Goal: Information Seeking & Learning: Learn about a topic

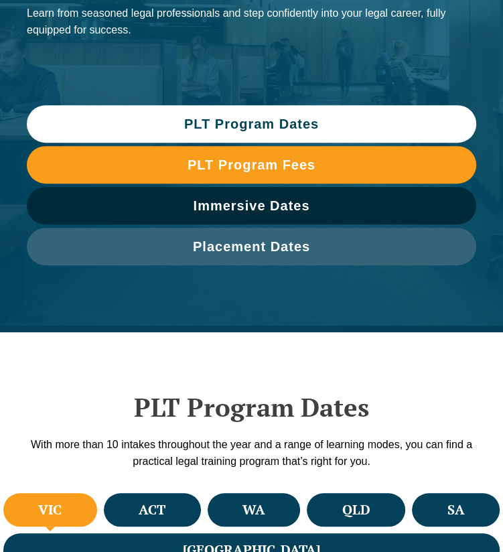
click at [197, 127] on span "PLT Program Dates" at bounding box center [251, 123] width 135 height 13
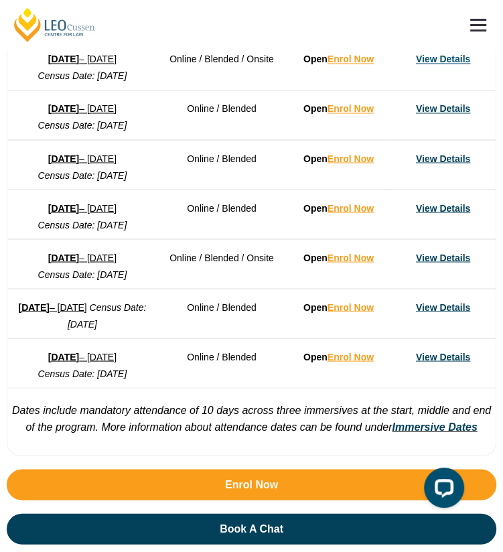
scroll to position [1102, 0]
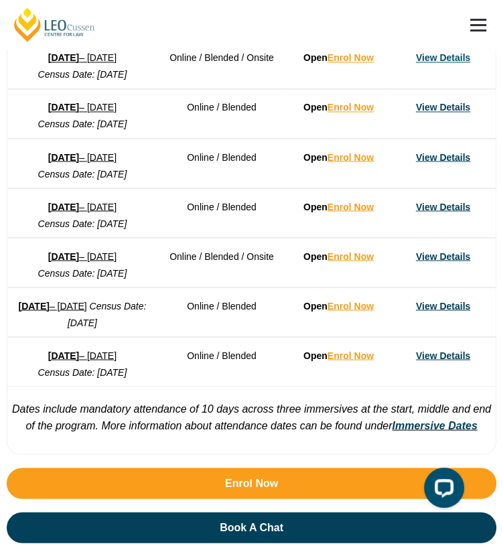
drag, startPoint x: 64, startPoint y: 196, endPoint x: 50, endPoint y: 197, distance: 14.1
click at [50, 201] on strong "[DATE]" at bounding box center [63, 206] width 31 height 11
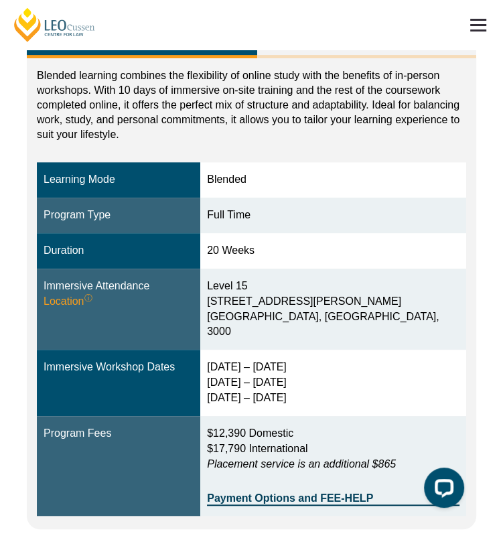
scroll to position [229, 0]
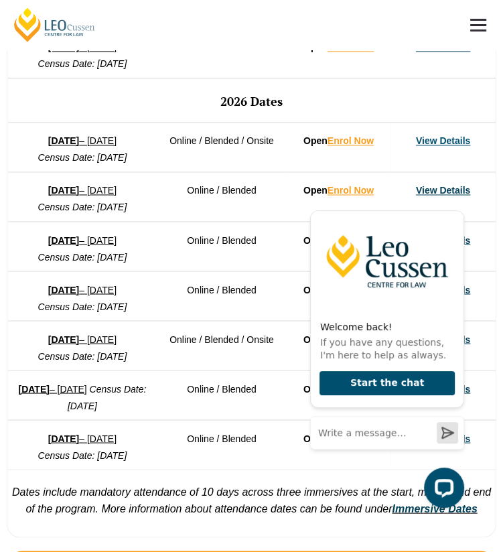
scroll to position [1020, 0]
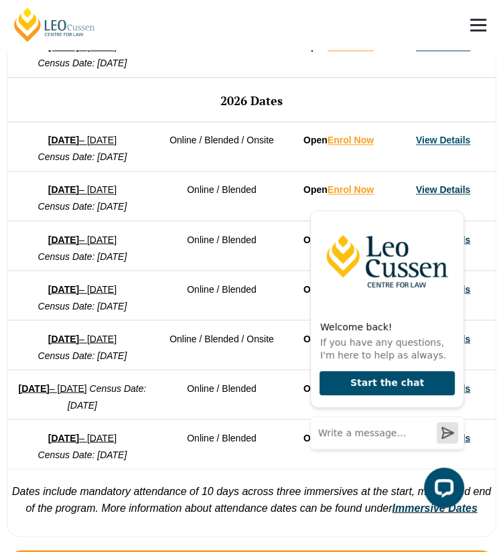
click at [115, 343] on link "3 August 2026 – 18 December 2026" at bounding box center [82, 338] width 68 height 11
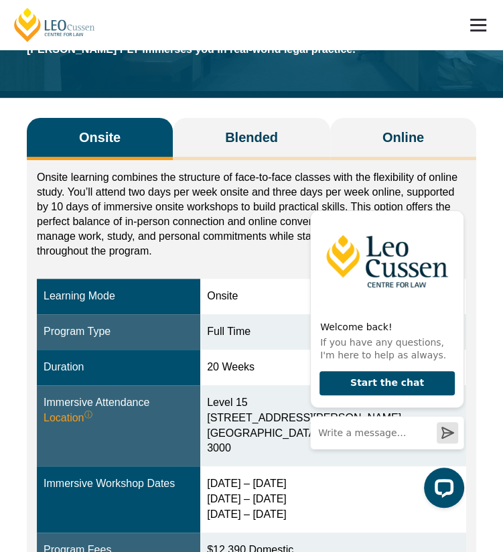
scroll to position [123, 0]
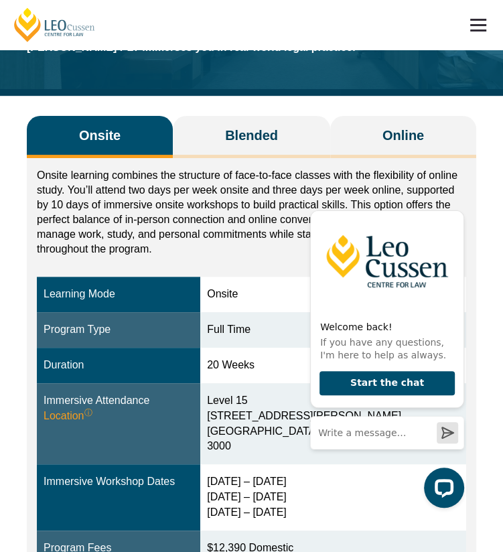
click at [254, 238] on p "Onsite learning combines the structure of face-to-face classes with the flexibi…" at bounding box center [251, 212] width 429 height 88
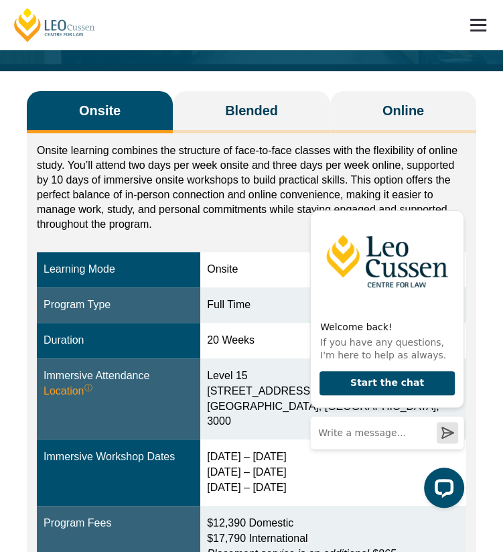
scroll to position [151, 0]
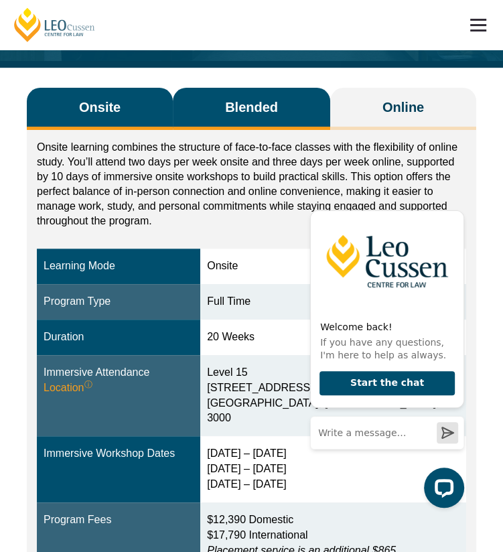
click at [238, 101] on span "Blended" at bounding box center [251, 107] width 53 height 19
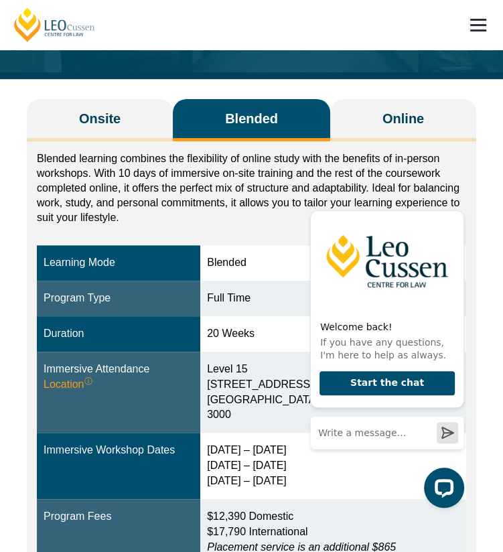
scroll to position [141, 0]
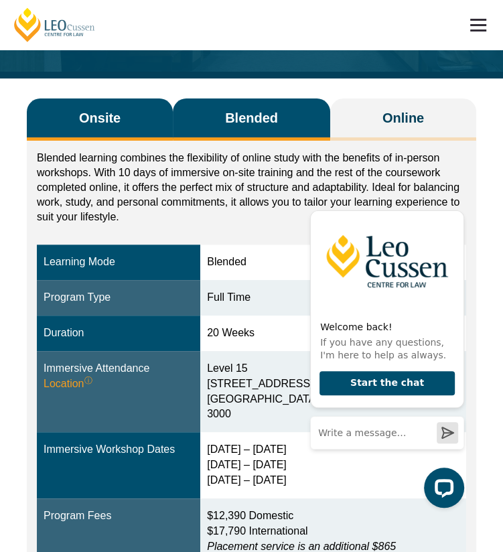
click at [110, 120] on span "Onsite" at bounding box center [100, 117] width 42 height 19
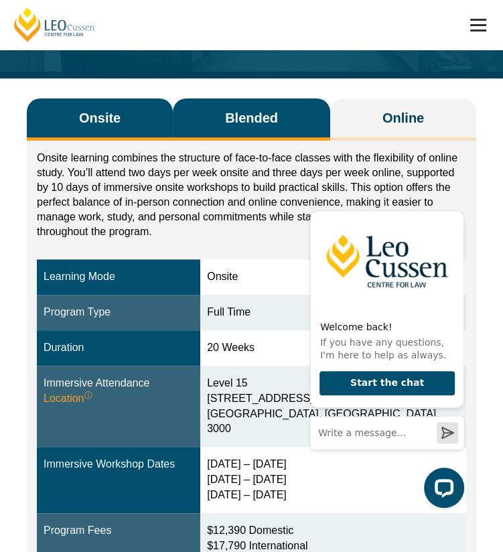
click at [234, 127] on span "Blended" at bounding box center [251, 117] width 53 height 19
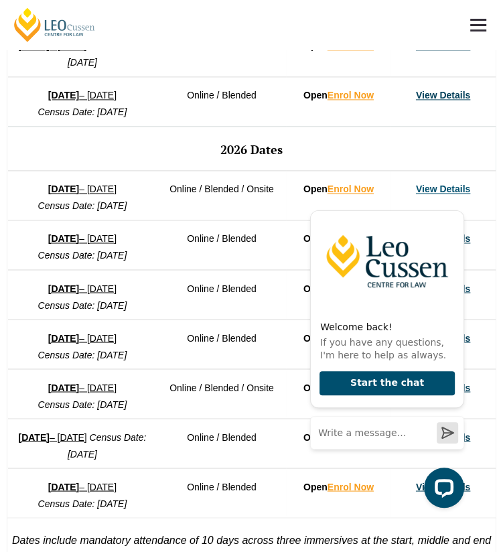
scroll to position [973, 0]
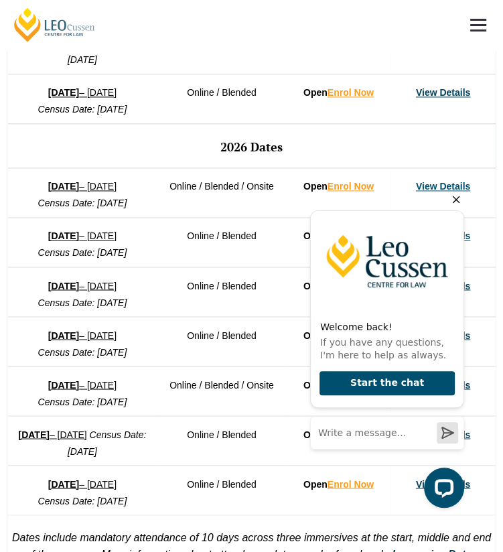
click at [451, 196] on icon "Hide greeting" at bounding box center [456, 199] width 16 height 16
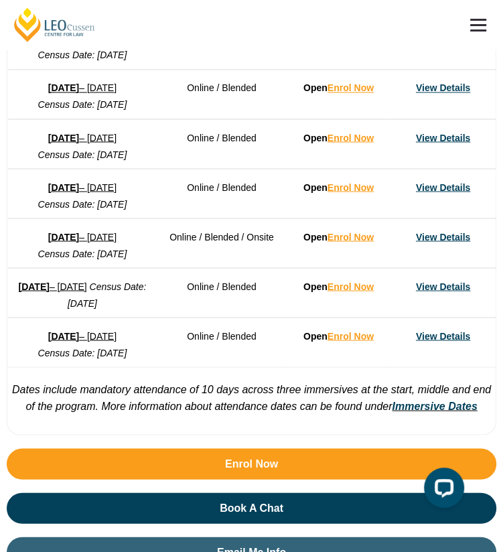
scroll to position [1142, 0]
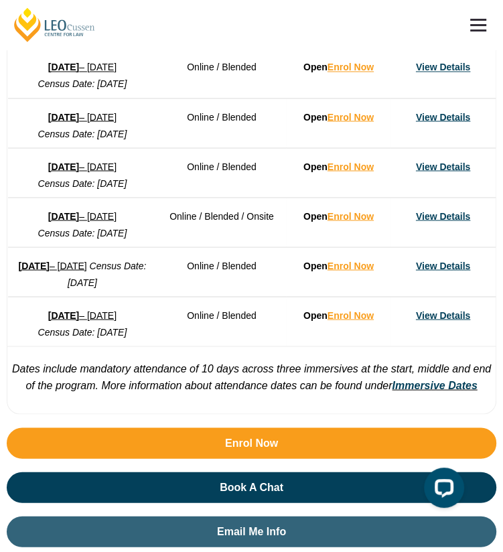
drag, startPoint x: 441, startPoint y: 293, endPoint x: 83, endPoint y: 287, distance: 358.2
click at [443, 270] on link "View Details" at bounding box center [443, 265] width 54 height 11
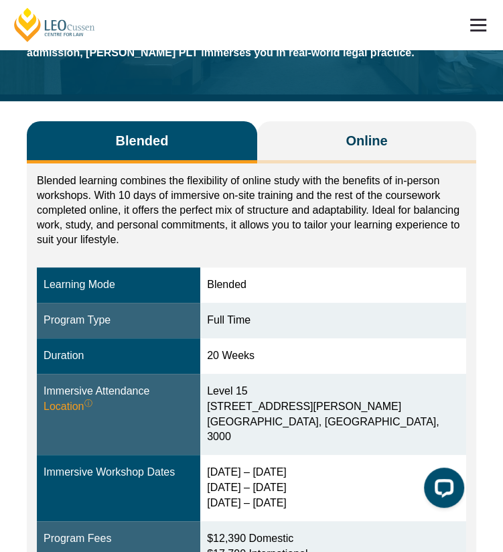
scroll to position [111, 0]
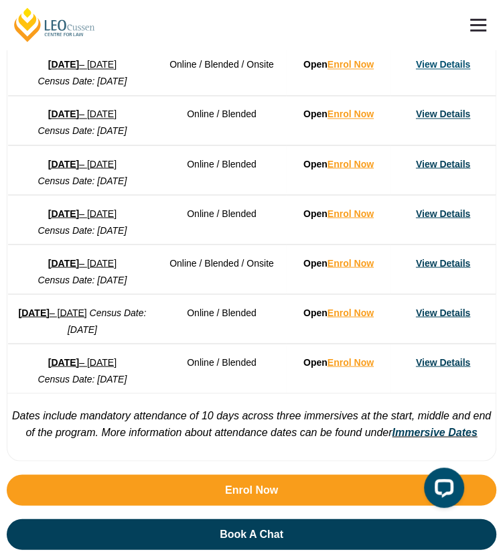
scroll to position [1087, 0]
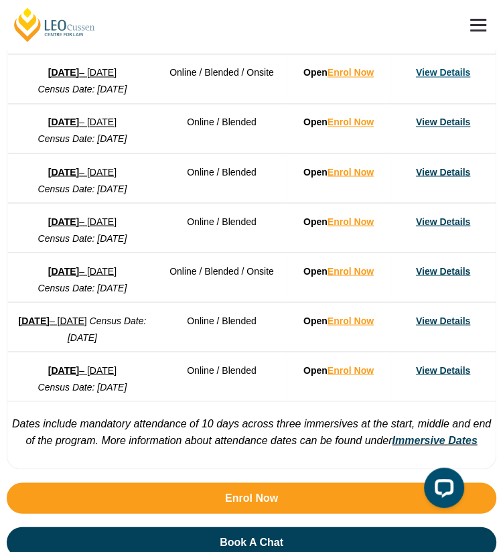
click at [434, 276] on link "View Details" at bounding box center [443, 270] width 54 height 11
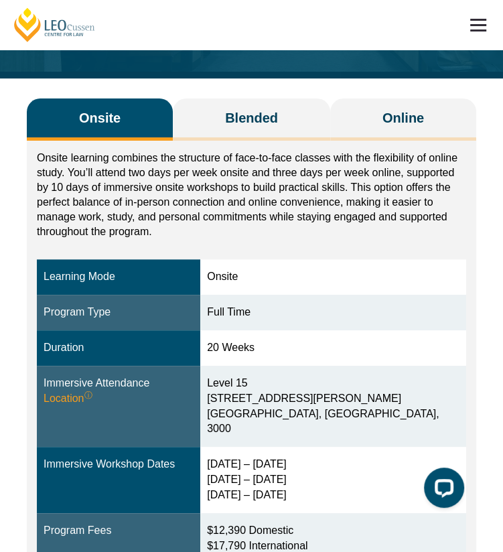
scroll to position [142, 0]
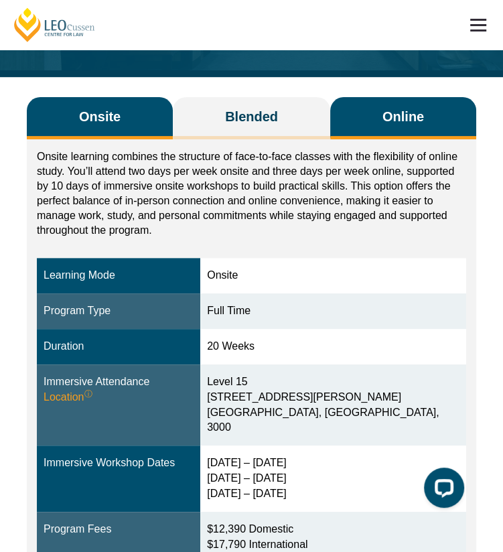
click at [382, 118] on span "Online" at bounding box center [403, 116] width 42 height 19
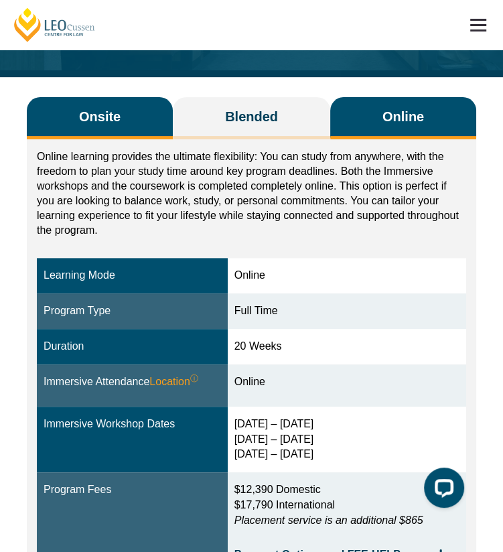
click at [77, 118] on button "Onsite" at bounding box center [100, 118] width 146 height 42
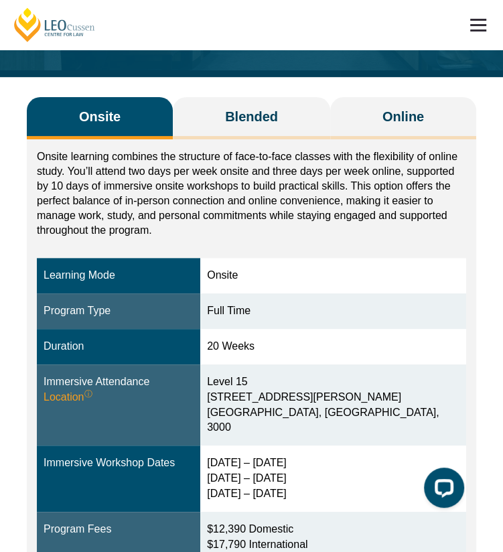
click at [414, 96] on div "Onsite Blended Online Onsite learning combines the structure of face-to-face cl…" at bounding box center [251, 523] width 463 height 892
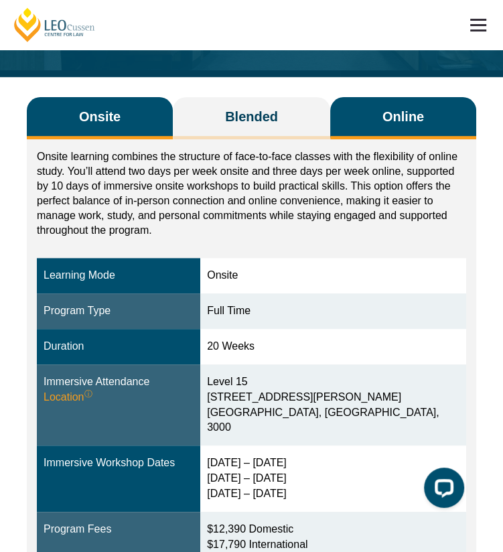
click at [403, 116] on span "Online" at bounding box center [403, 116] width 42 height 19
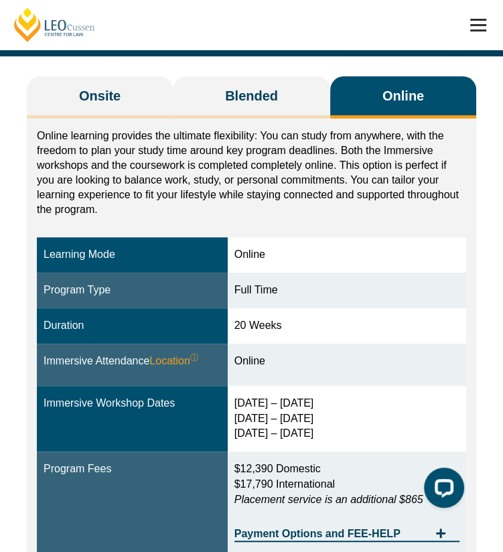
scroll to position [163, 0]
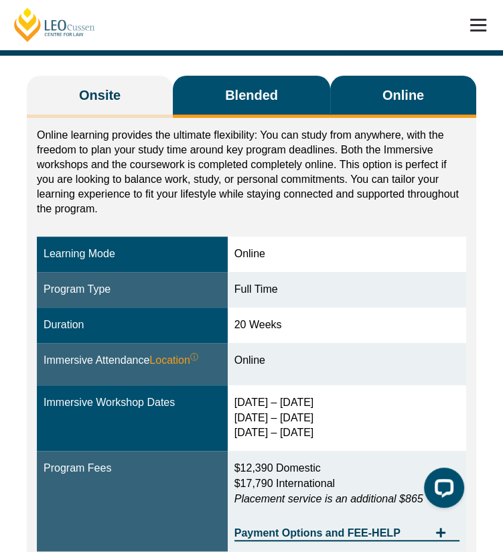
click at [240, 98] on span "Blended" at bounding box center [251, 95] width 53 height 19
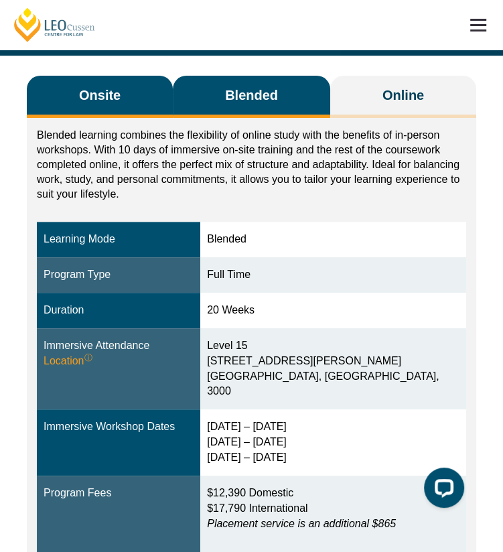
click at [139, 98] on button "Onsite" at bounding box center [100, 97] width 146 height 42
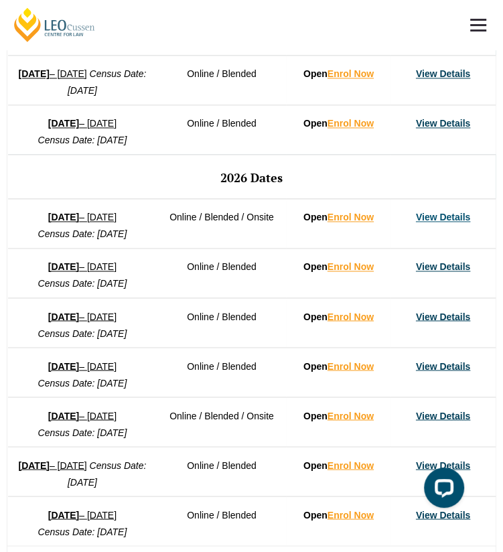
scroll to position [1006, 0]
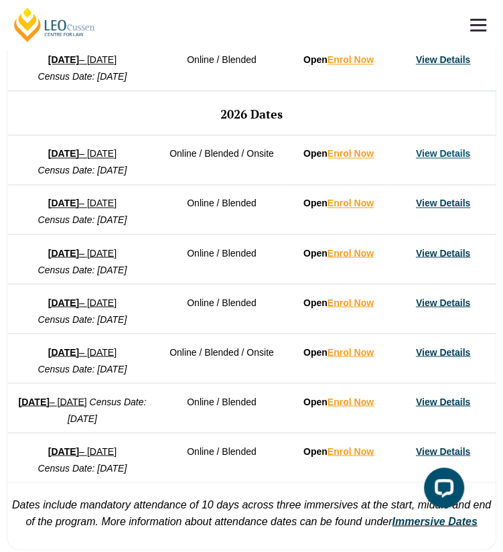
click at [57, 357] on strong "[DATE]" at bounding box center [63, 351] width 31 height 11
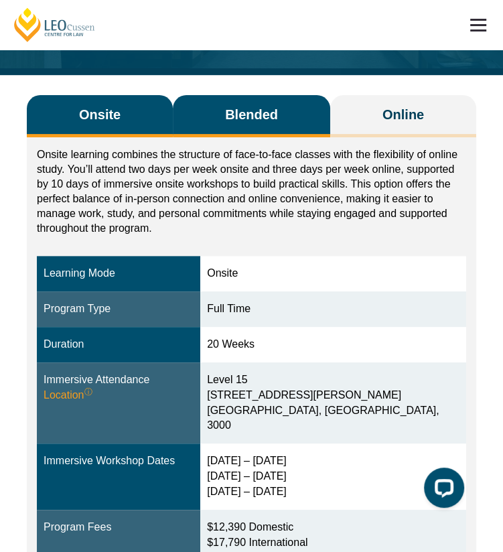
click at [244, 124] on button "Blended" at bounding box center [251, 116] width 157 height 42
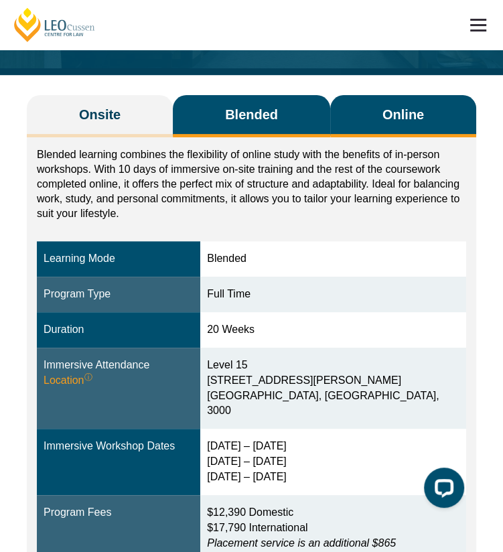
click at [357, 106] on button "Online" at bounding box center [403, 116] width 146 height 42
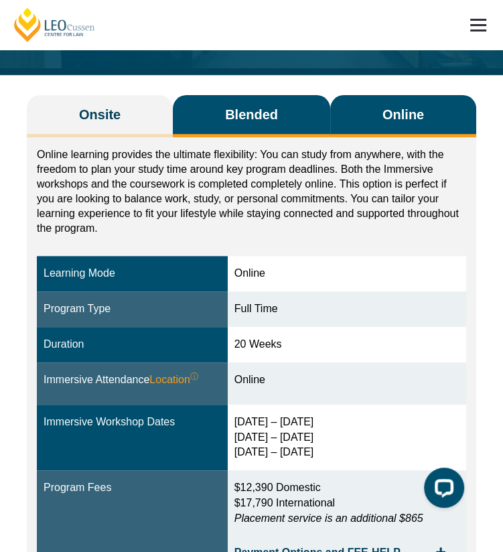
click at [258, 118] on span "Blended" at bounding box center [251, 114] width 53 height 19
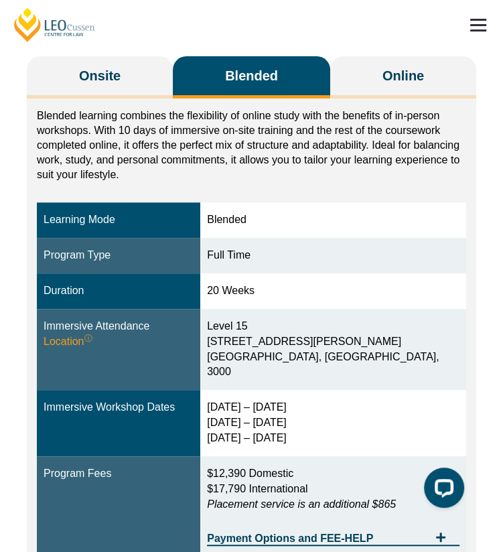
scroll to position [178, 0]
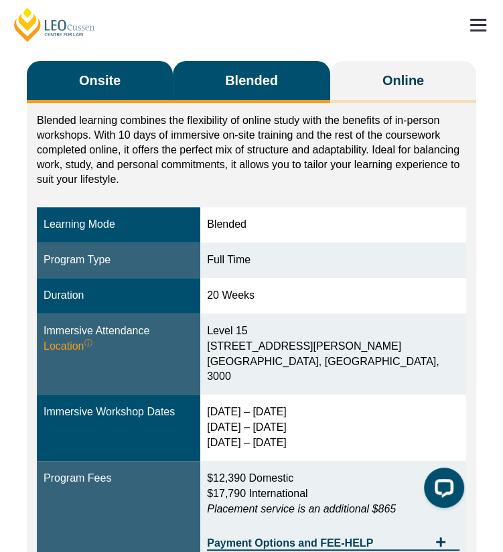
click at [102, 88] on span "Onsite" at bounding box center [100, 80] width 42 height 19
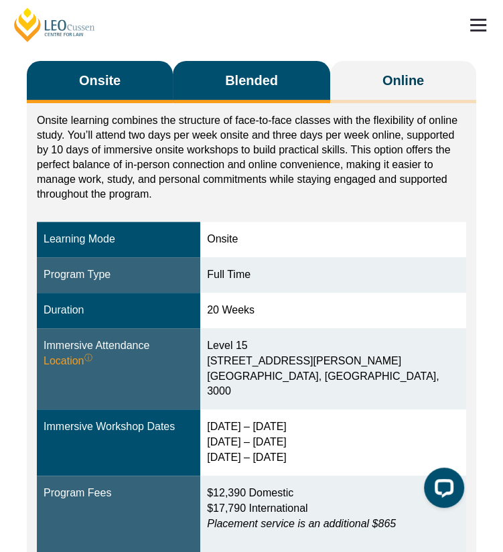
click at [189, 88] on button "Blended" at bounding box center [251, 82] width 157 height 42
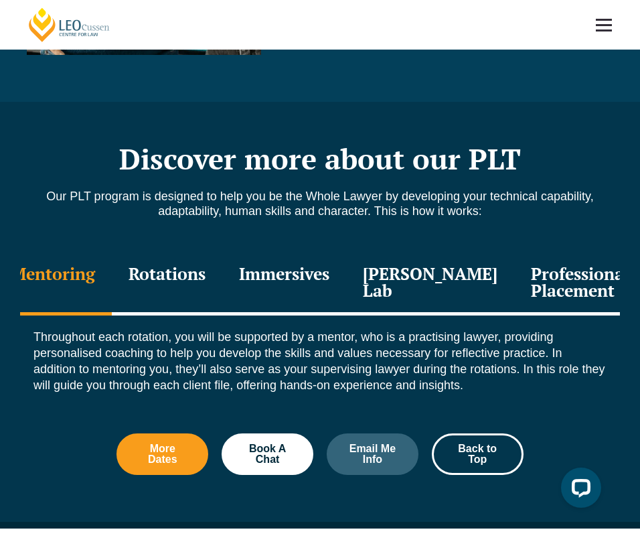
scroll to position [1400, 0]
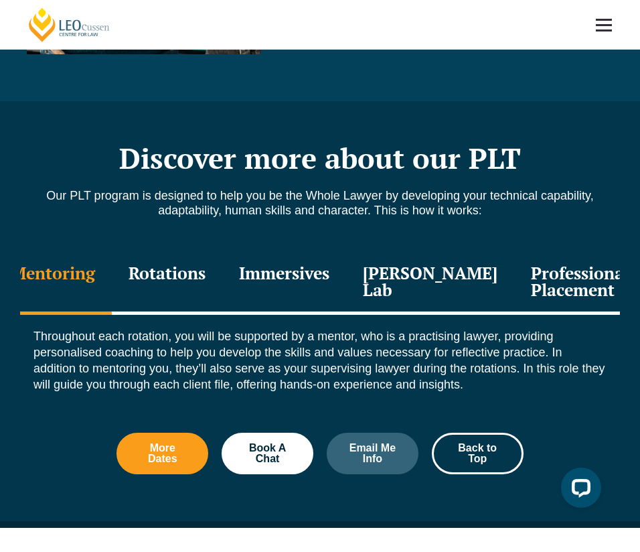
click at [195, 251] on div "Rotations" at bounding box center [167, 283] width 110 height 64
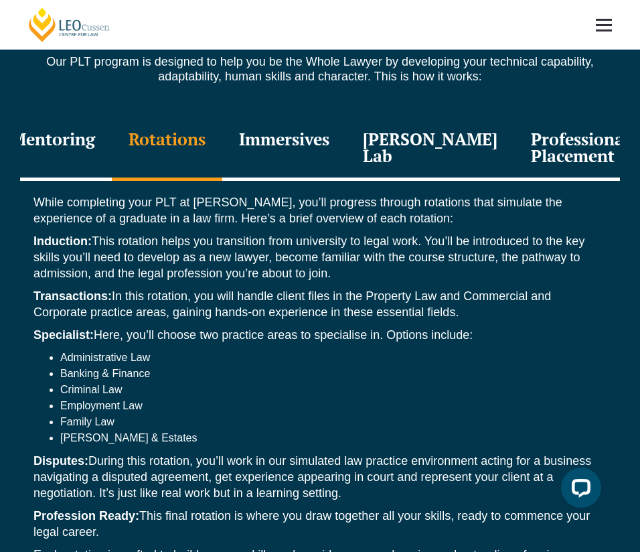
scroll to position [1532, 0]
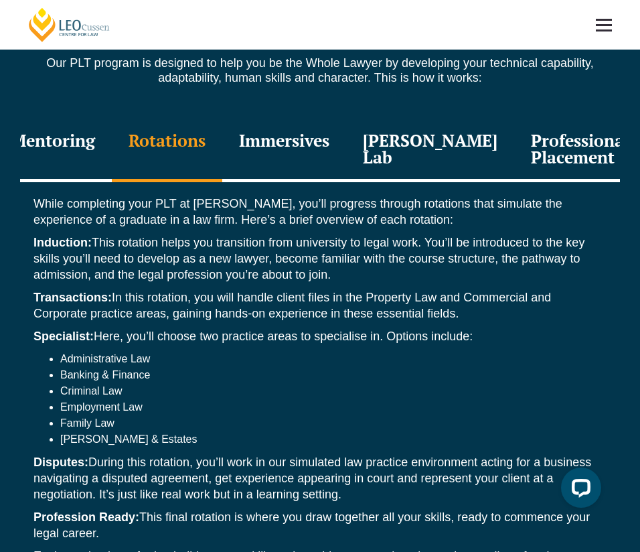
click at [297, 118] on div "Immersives" at bounding box center [284, 150] width 124 height 64
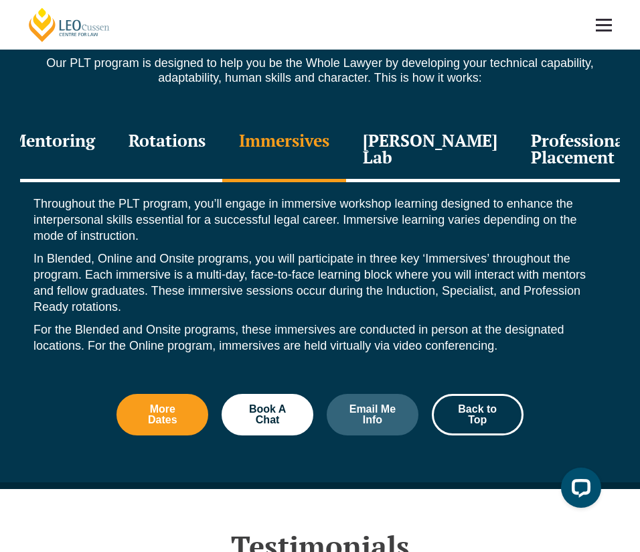
click at [208, 118] on div "Rotations" at bounding box center [167, 150] width 110 height 64
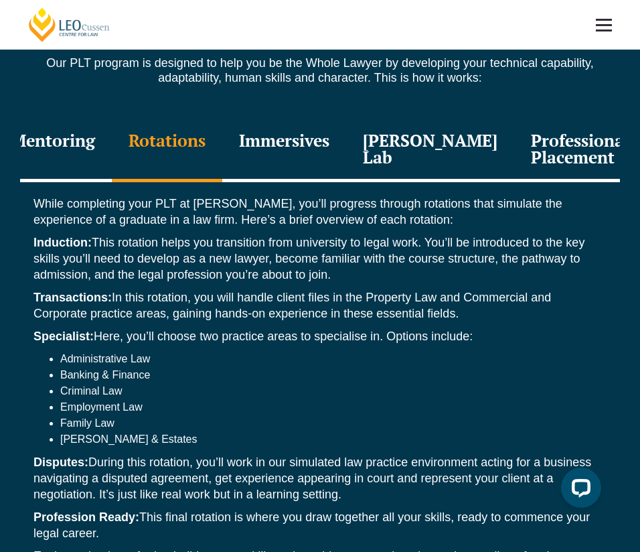
click at [397, 129] on div "Leo Justice Lab" at bounding box center [430, 150] width 168 height 64
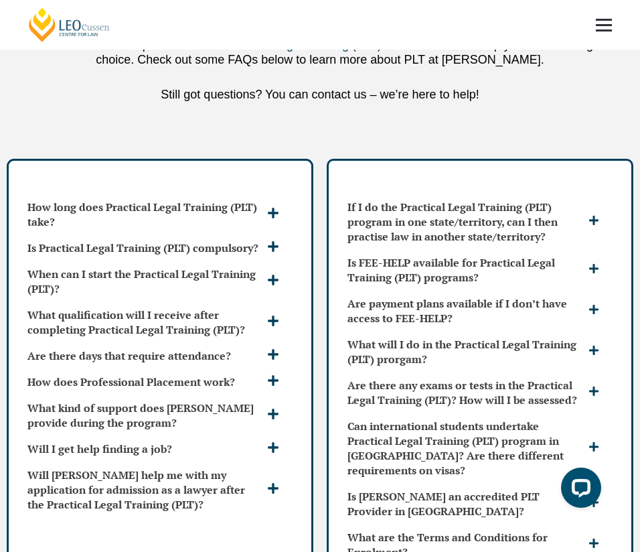
scroll to position [3482, 0]
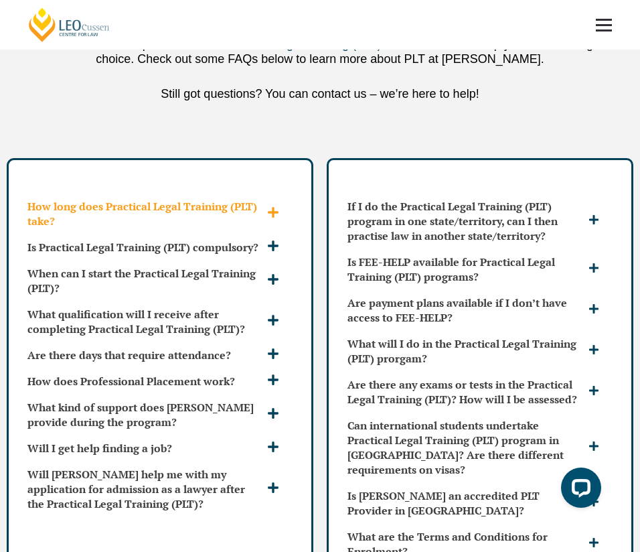
click at [280, 206] on span at bounding box center [275, 213] width 22 height 14
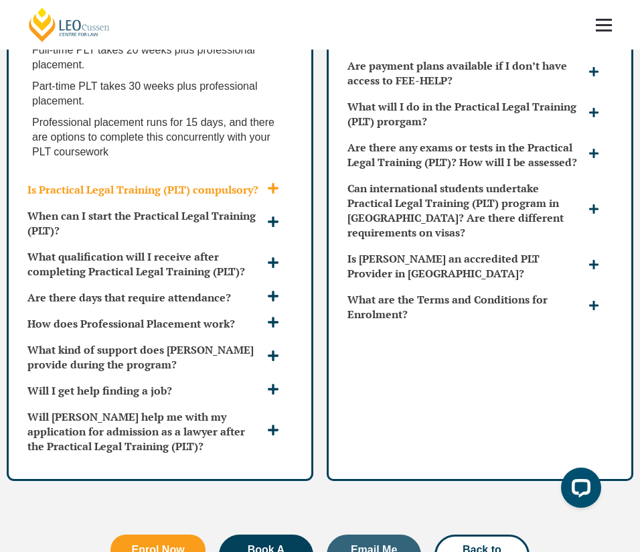
scroll to position [3719, 0]
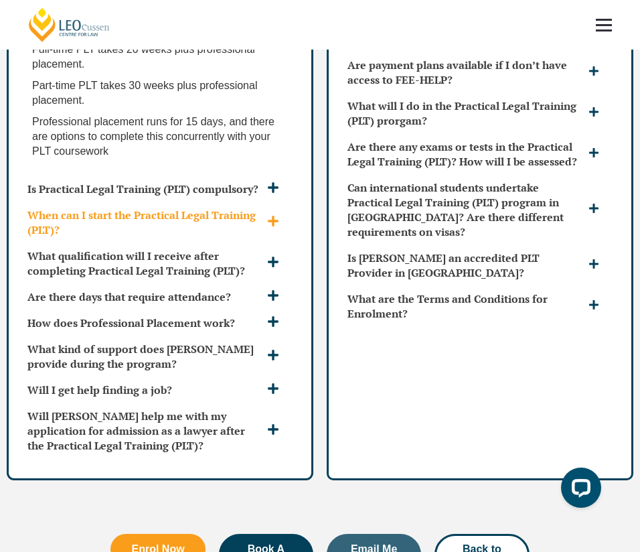
click at [248, 208] on h3 "When can I start the Practical Legal Training (PLT)?" at bounding box center [145, 222] width 236 height 29
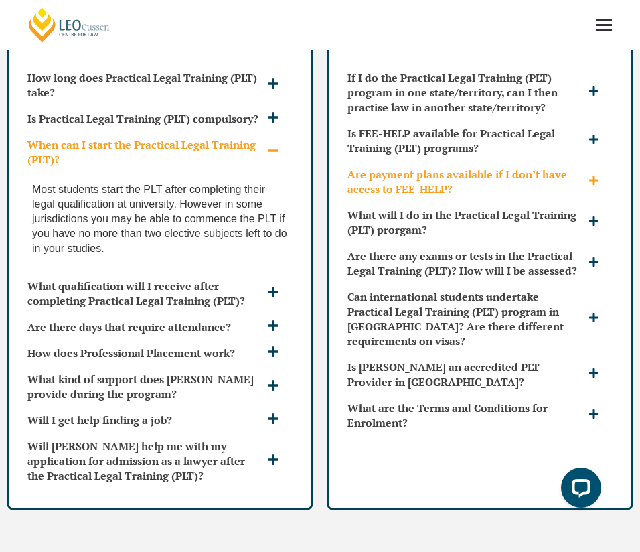
scroll to position [3549, 0]
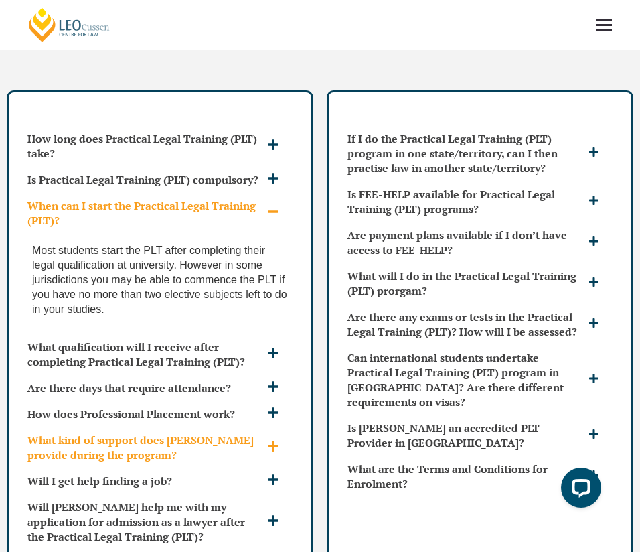
click at [143, 432] on h3 "What kind of support does [PERSON_NAME] provide during the program?" at bounding box center [145, 446] width 236 height 29
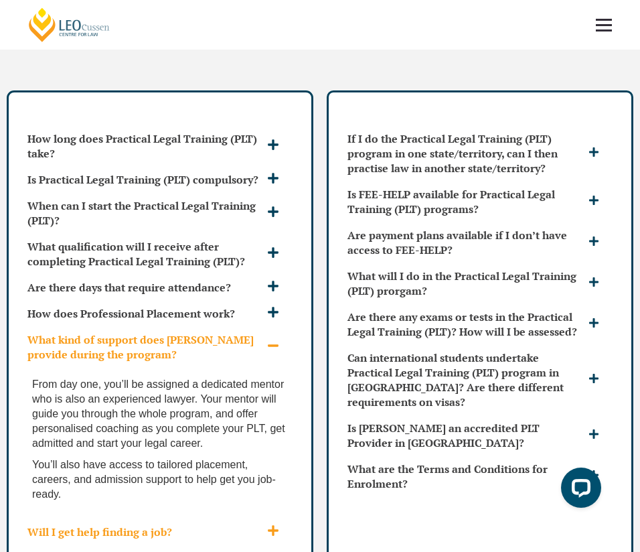
click at [135, 524] on h3 "Will I get help finding a job?" at bounding box center [145, 531] width 236 height 15
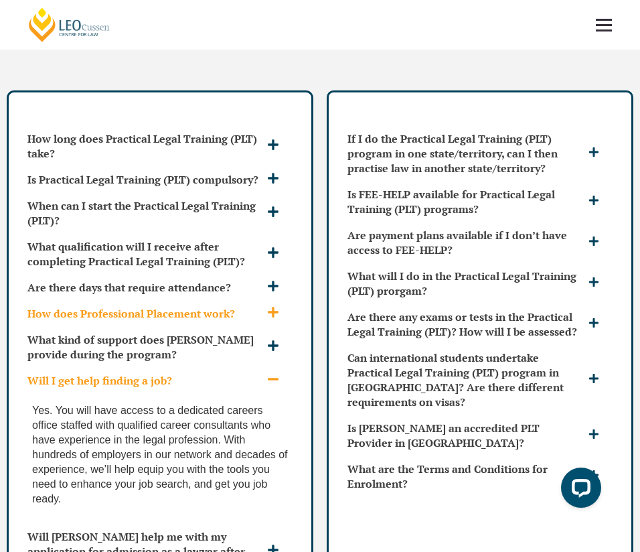
click at [149, 306] on h3 "How does Professional Placement work?" at bounding box center [145, 313] width 236 height 15
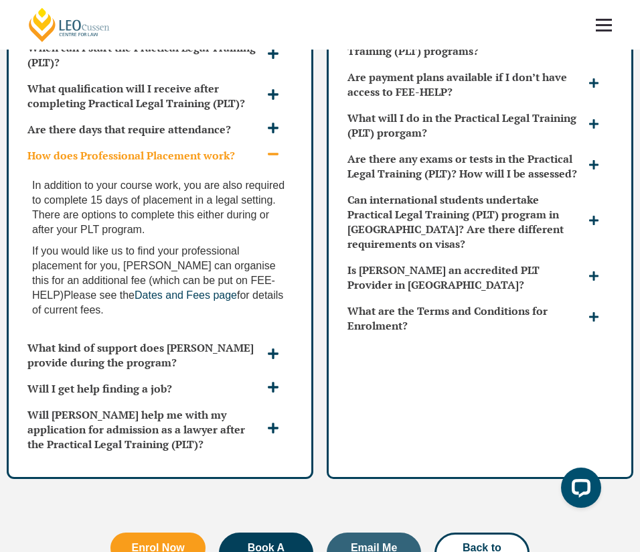
scroll to position [3709, 0]
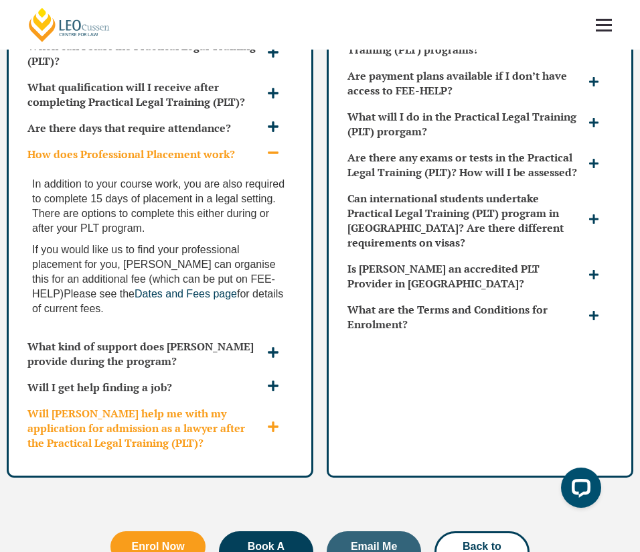
click at [171, 406] on h3 "Will [PERSON_NAME] help me with my application for admission as a lawyer after …" at bounding box center [145, 428] width 236 height 44
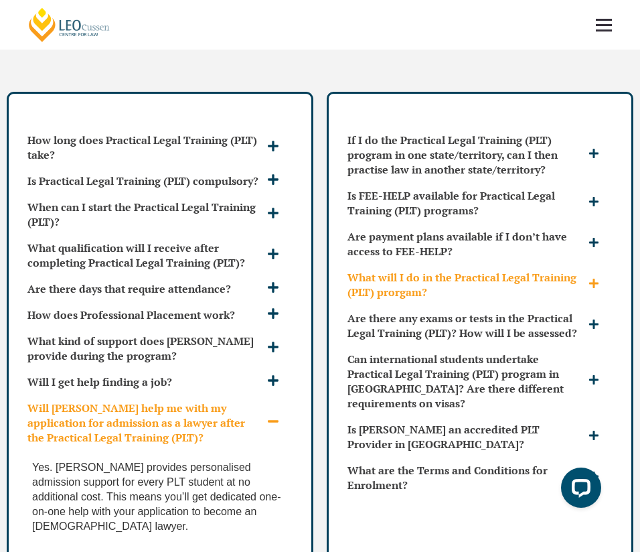
scroll to position [3547, 0]
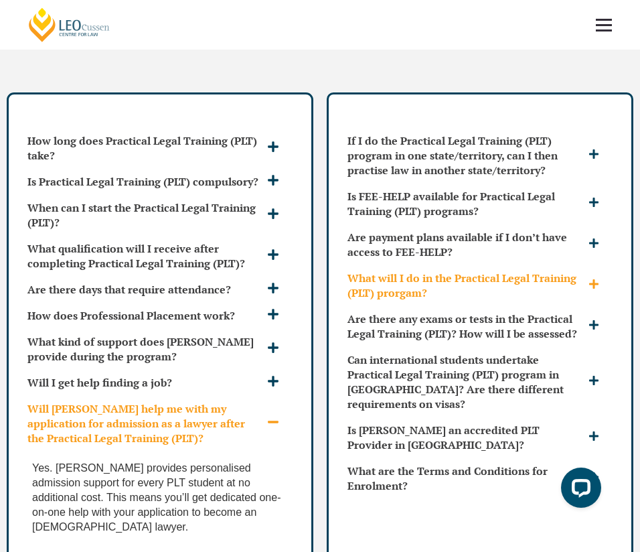
click at [447, 270] on h3 "What will I do in the Practical Legal Training (PLT) prorgam?" at bounding box center [466, 284] width 238 height 29
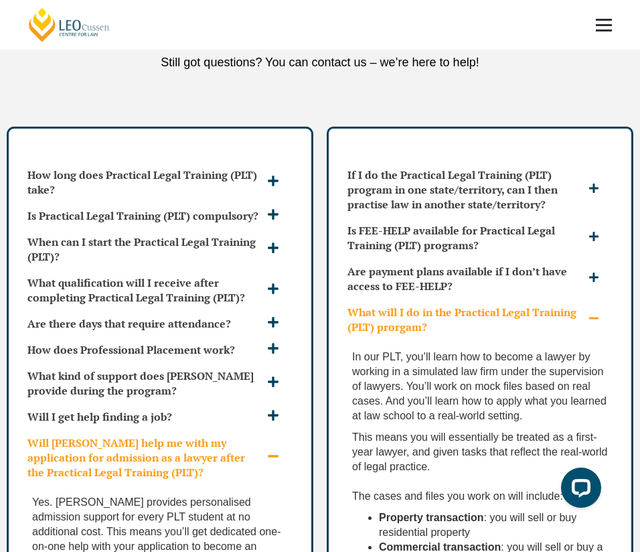
scroll to position [3511, 0]
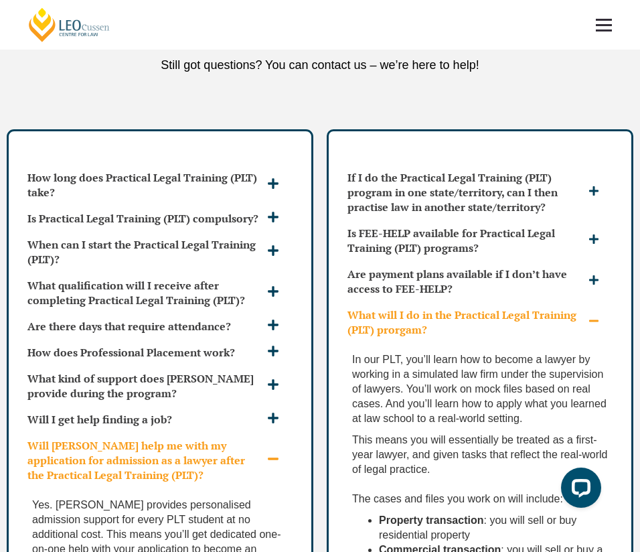
click at [502, 315] on span at bounding box center [595, 321] width 21 height 13
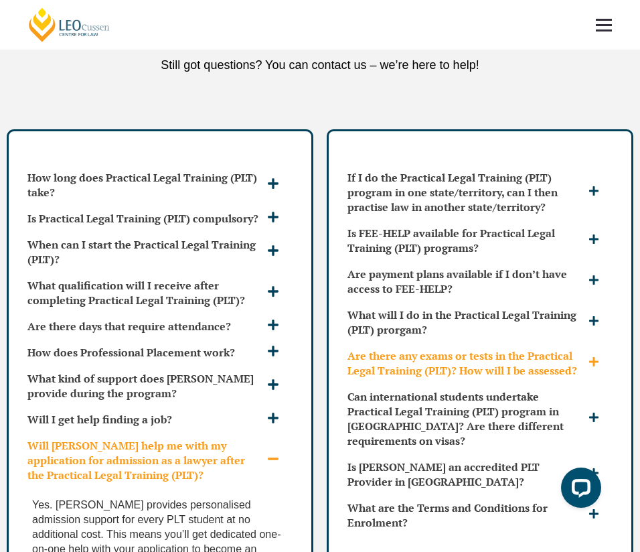
click at [502, 348] on h3 "Are there any exams or tests in the Practical Legal Training (PLT)? How will I …" at bounding box center [466, 362] width 238 height 29
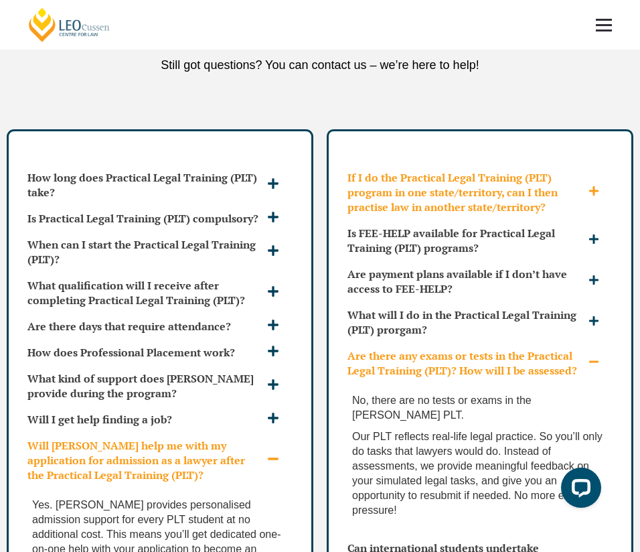
click at [406, 170] on h3 "If I do the Practical Legal Training (PLT) program in one state/territory, can …" at bounding box center [466, 192] width 238 height 44
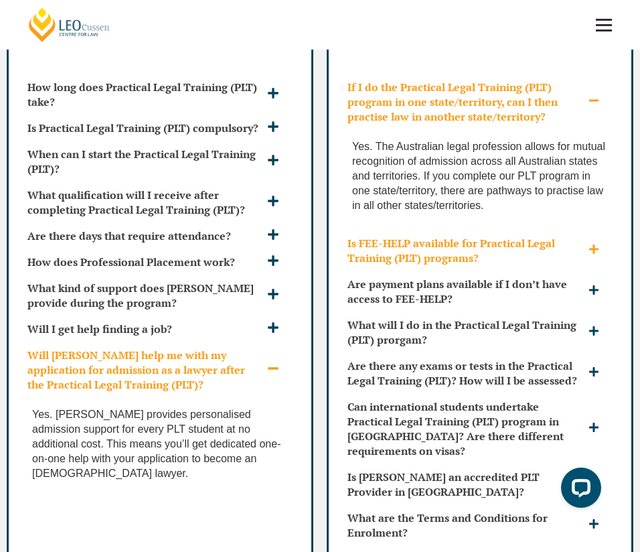
scroll to position [3602, 0]
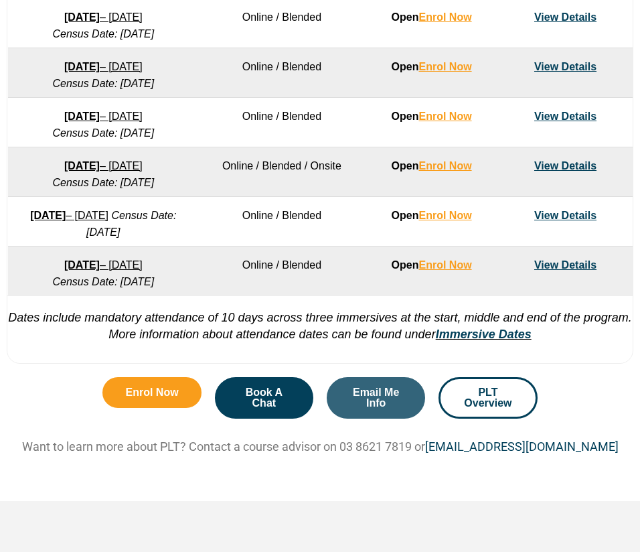
scroll to position [976, 0]
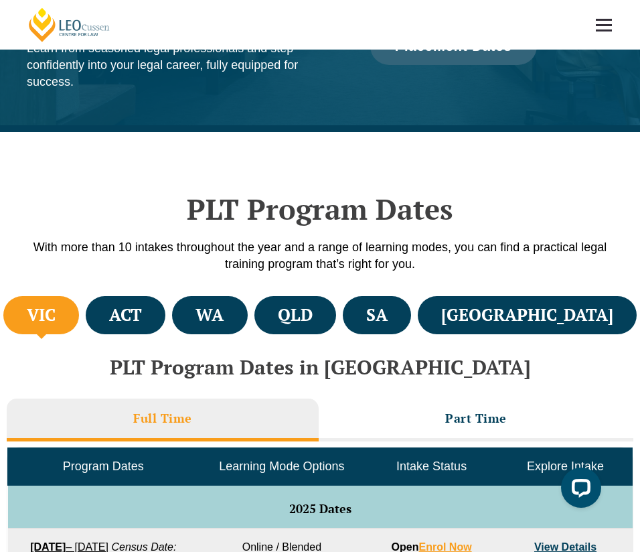
scroll to position [222, 0]
